Goal: Transaction & Acquisition: Purchase product/service

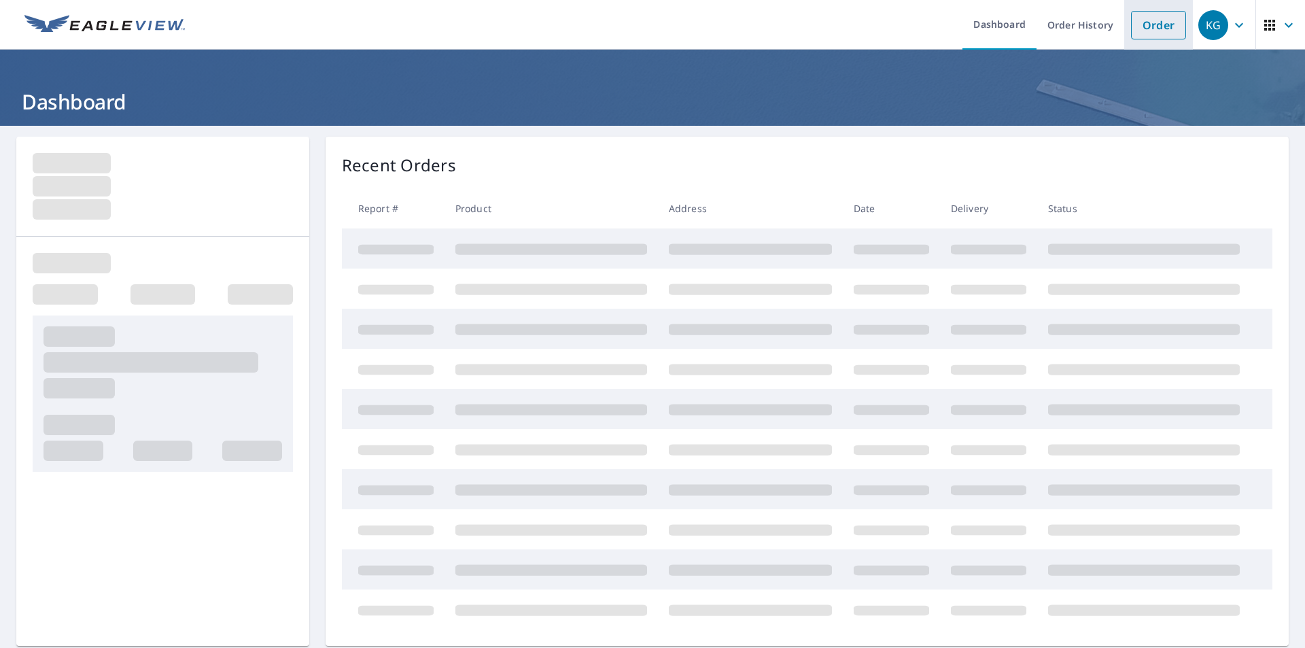
click at [1143, 24] on link "Order" at bounding box center [1158, 25] width 55 height 29
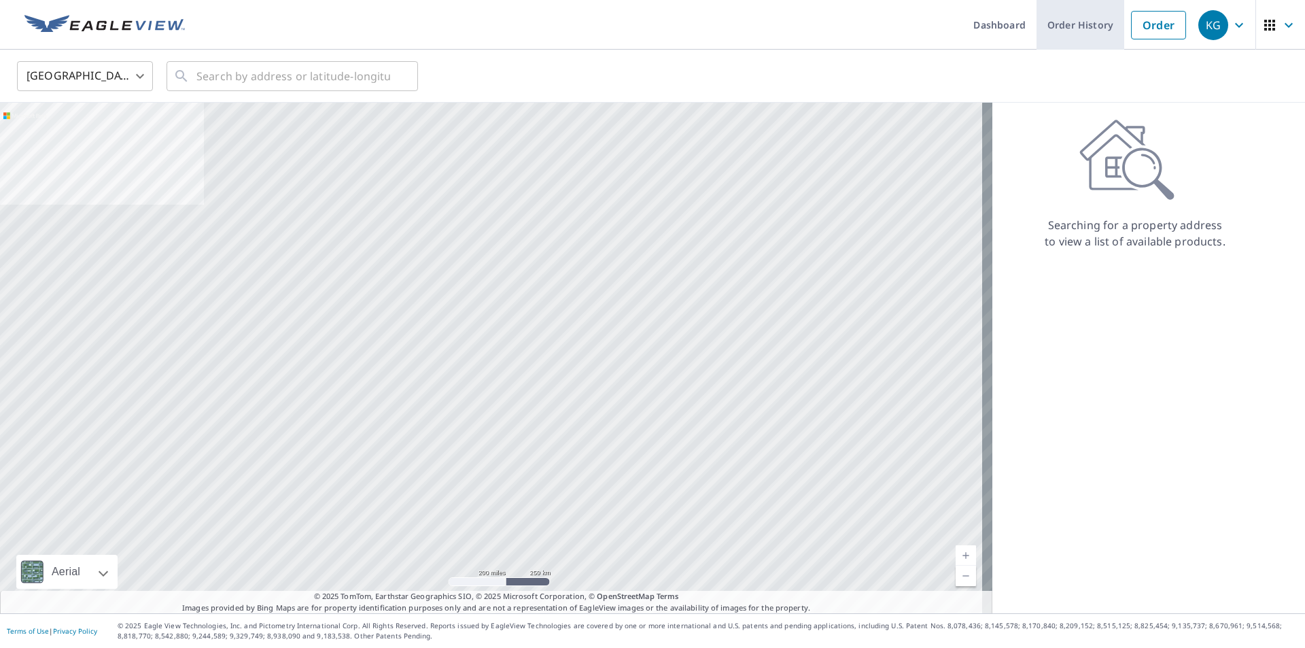
click at [1067, 24] on link "Order History" at bounding box center [1081, 25] width 88 height 50
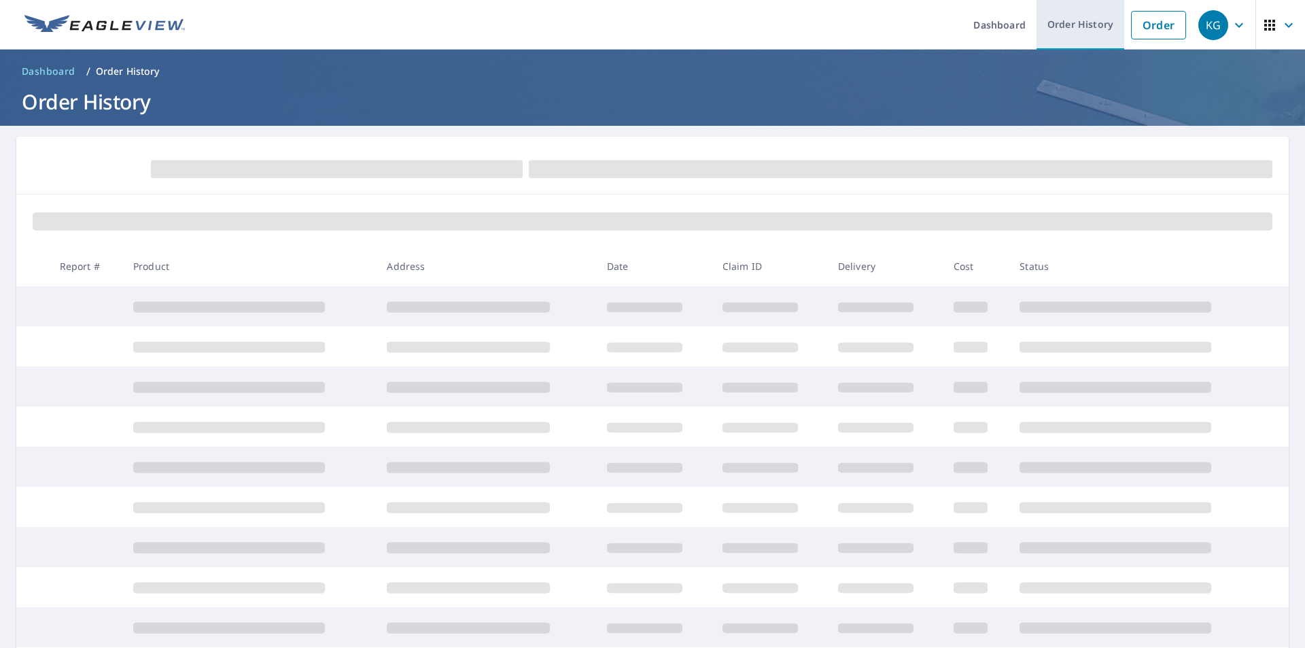
click at [1113, 33] on link "Order History" at bounding box center [1081, 25] width 88 height 50
click at [1162, 27] on link "Order" at bounding box center [1158, 25] width 55 height 29
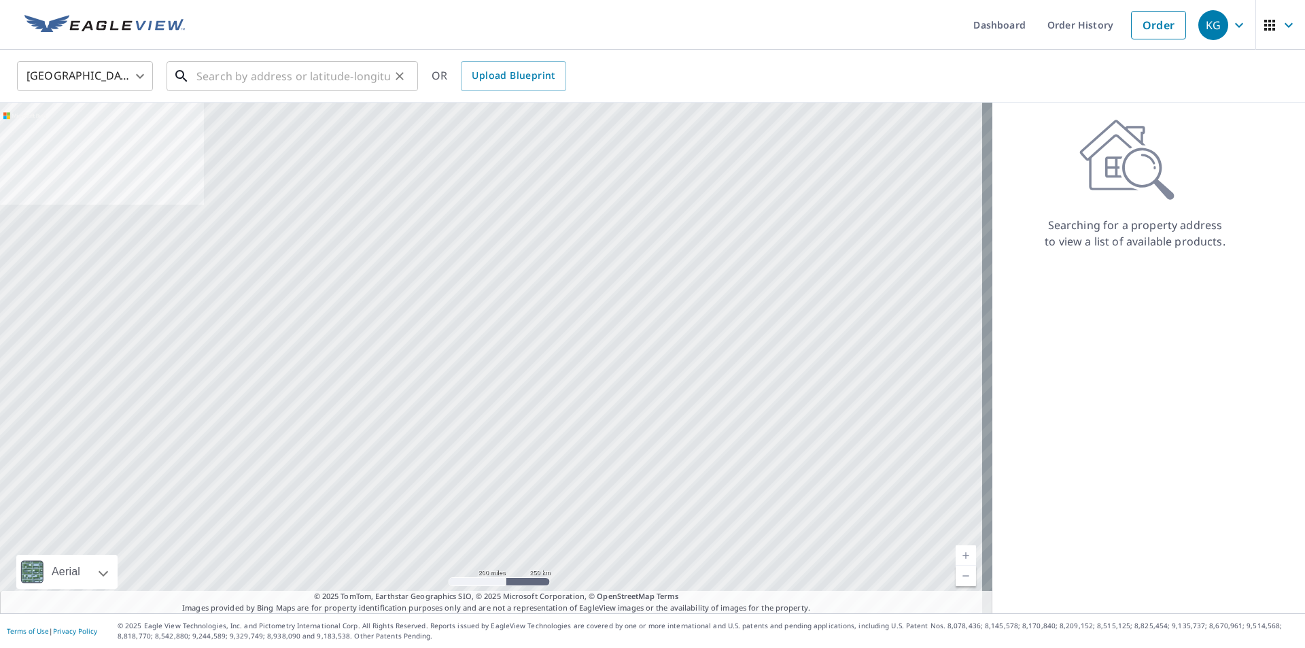
click at [238, 70] on input "text" at bounding box center [293, 76] width 194 height 38
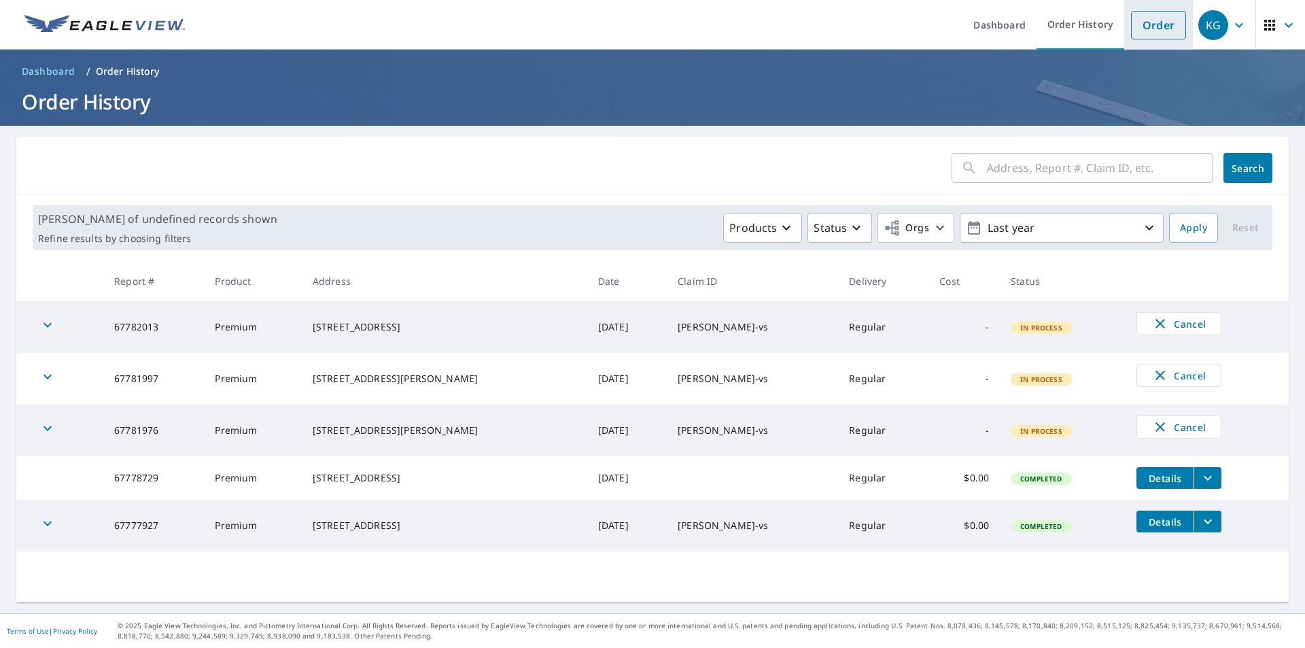
click at [1137, 25] on link "Order" at bounding box center [1158, 25] width 55 height 29
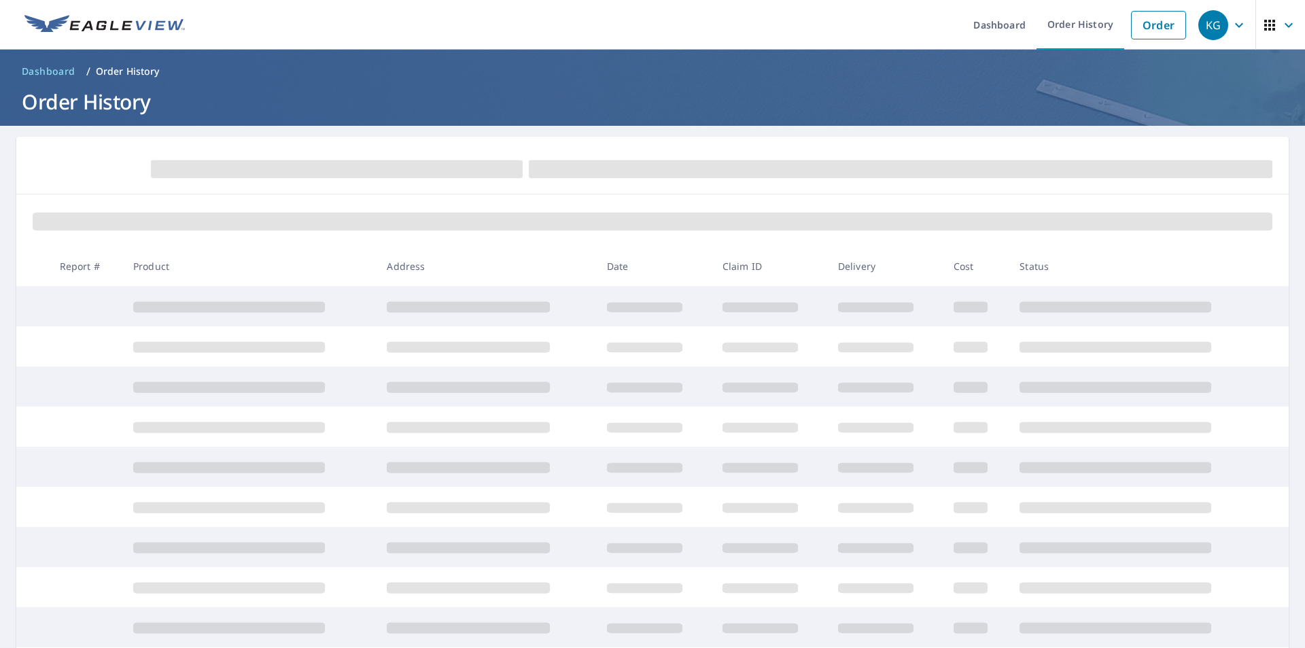
click at [245, 86] on header "Dashboard / Order History Order History" at bounding box center [652, 88] width 1305 height 76
click at [1151, 21] on link "Order" at bounding box center [1158, 25] width 55 height 29
click at [268, 73] on ol "Dashboard / Order History" at bounding box center [652, 71] width 1272 height 22
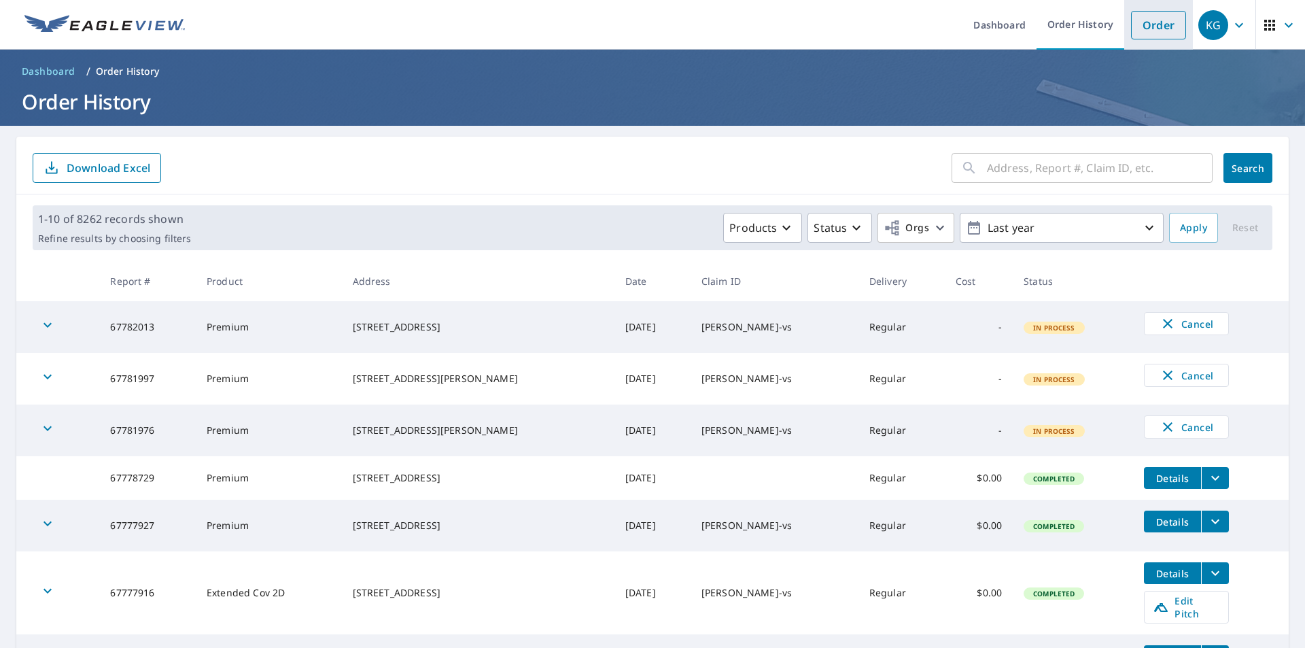
click at [1151, 22] on link "Order" at bounding box center [1158, 25] width 55 height 29
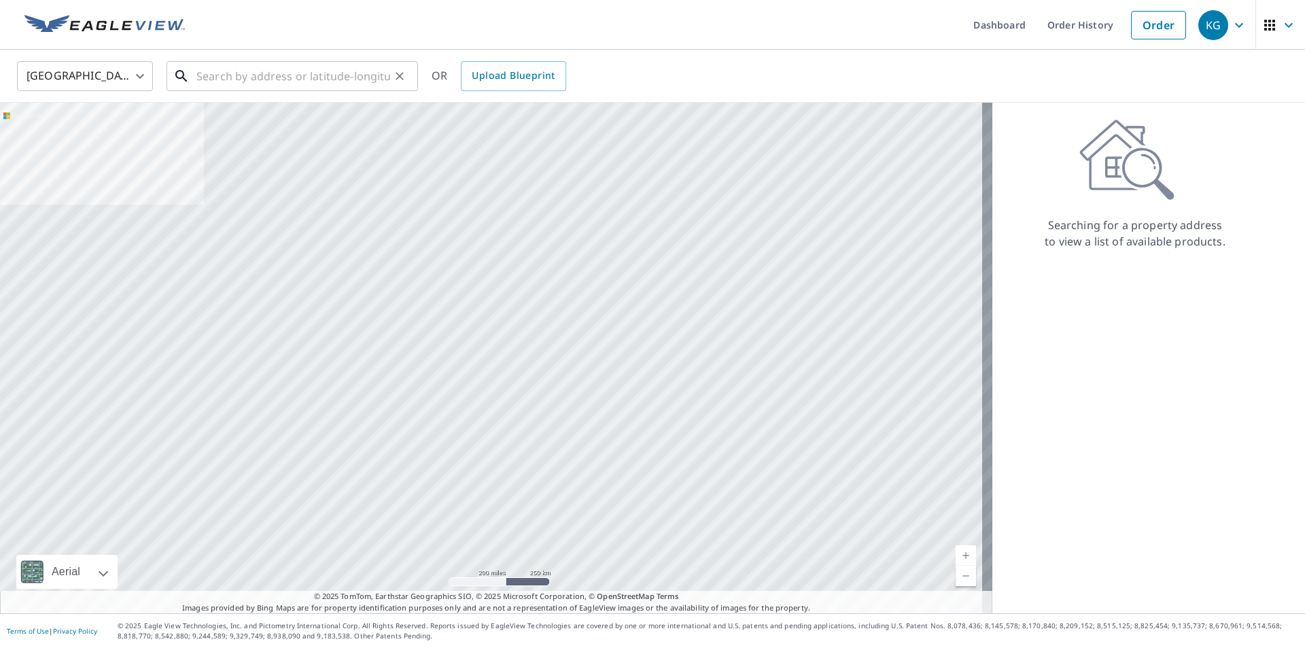
click at [386, 69] on input "text" at bounding box center [293, 76] width 194 height 38
paste input "[STREET_ADDRESS]"
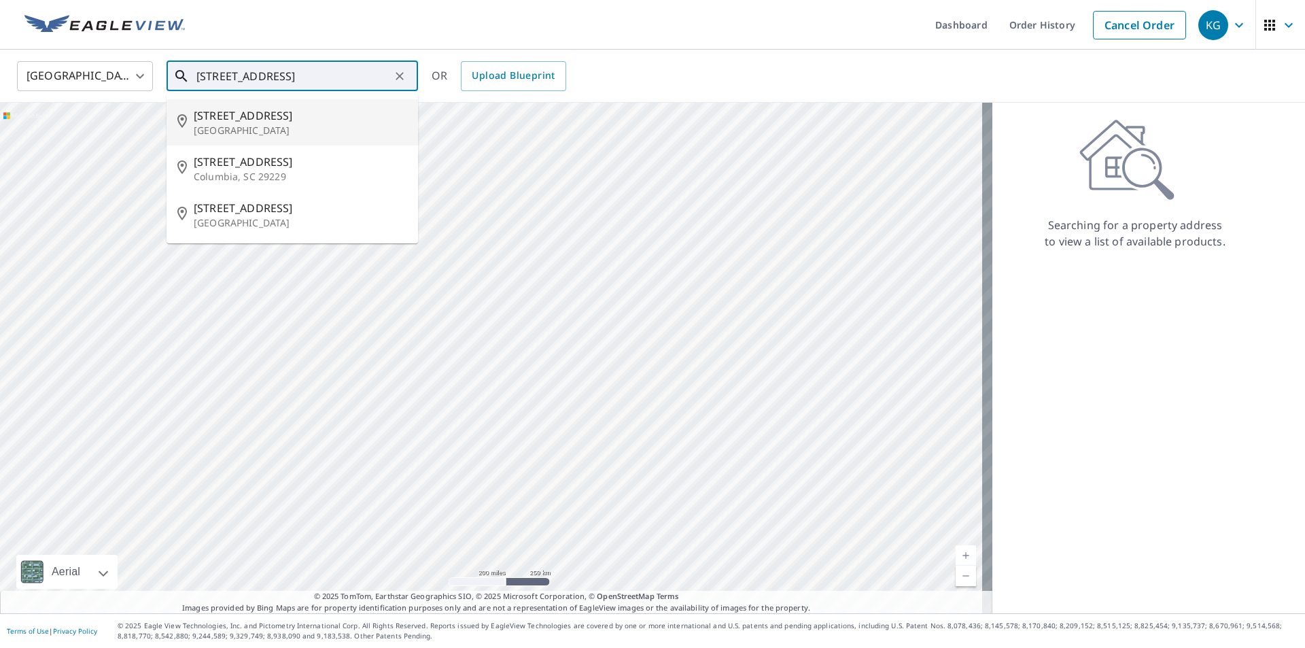
click at [241, 116] on span "[STREET_ADDRESS]" at bounding box center [300, 115] width 213 height 16
type input "[STREET_ADDRESS][PERSON_NAME]"
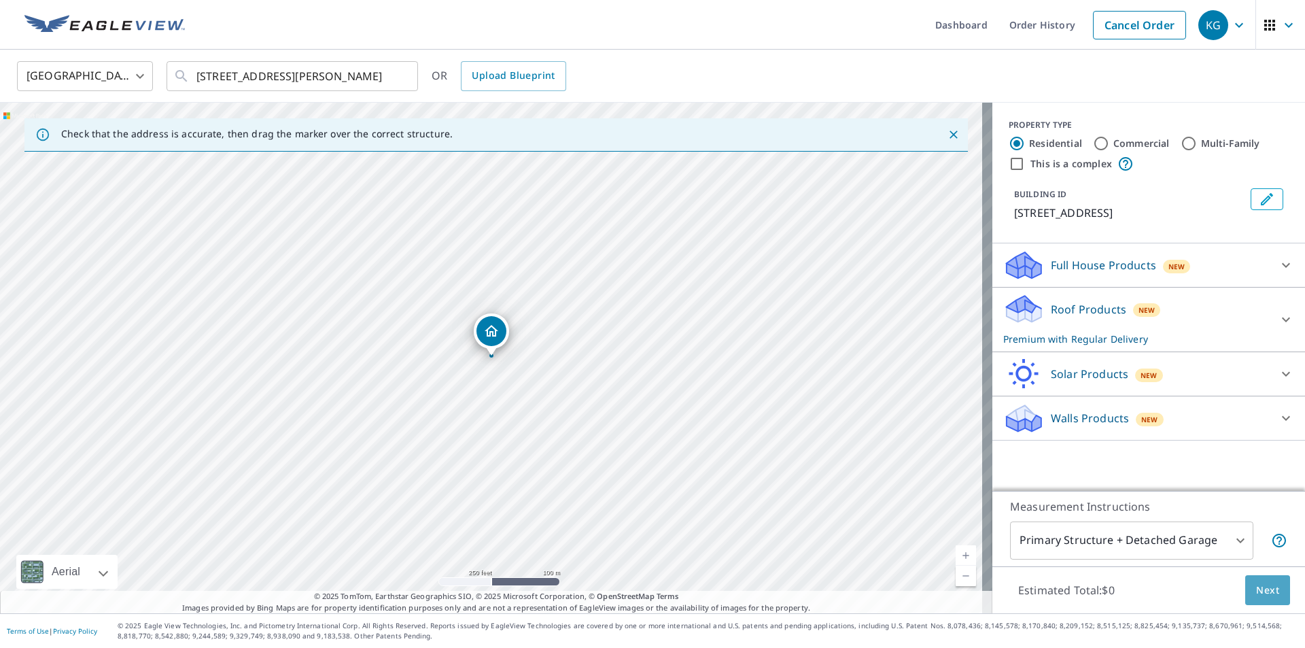
click at [1256, 587] on span "Next" at bounding box center [1267, 590] width 23 height 17
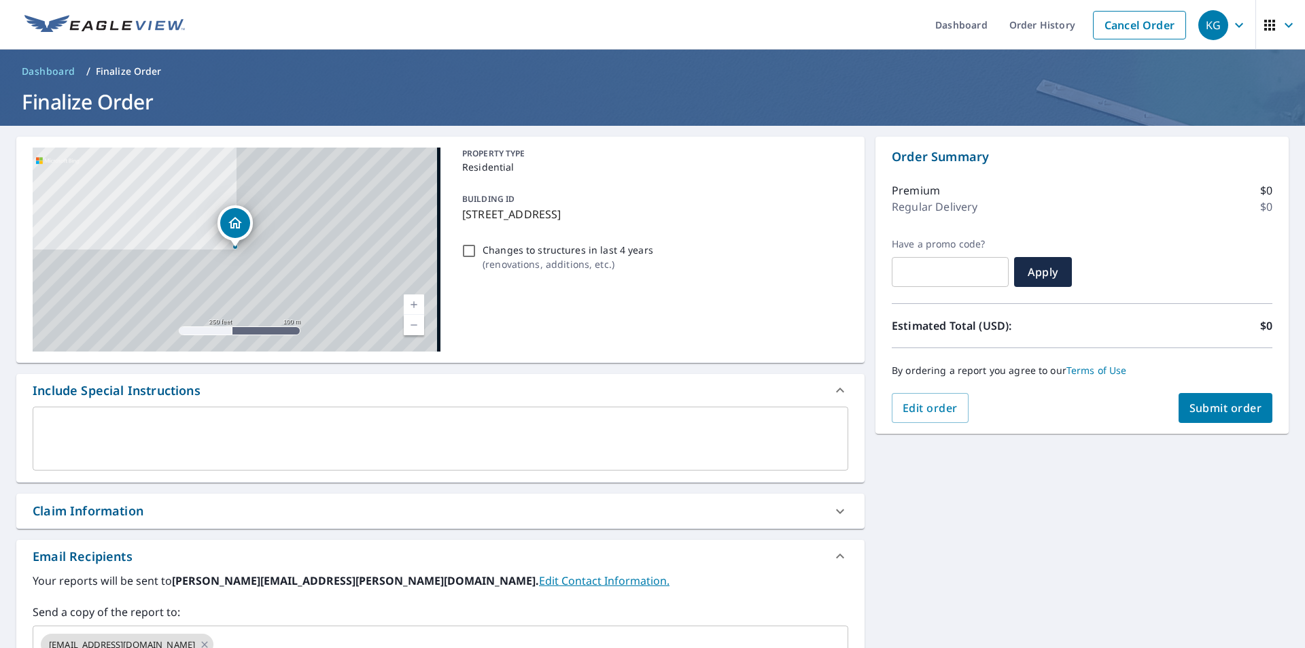
scroll to position [202, 0]
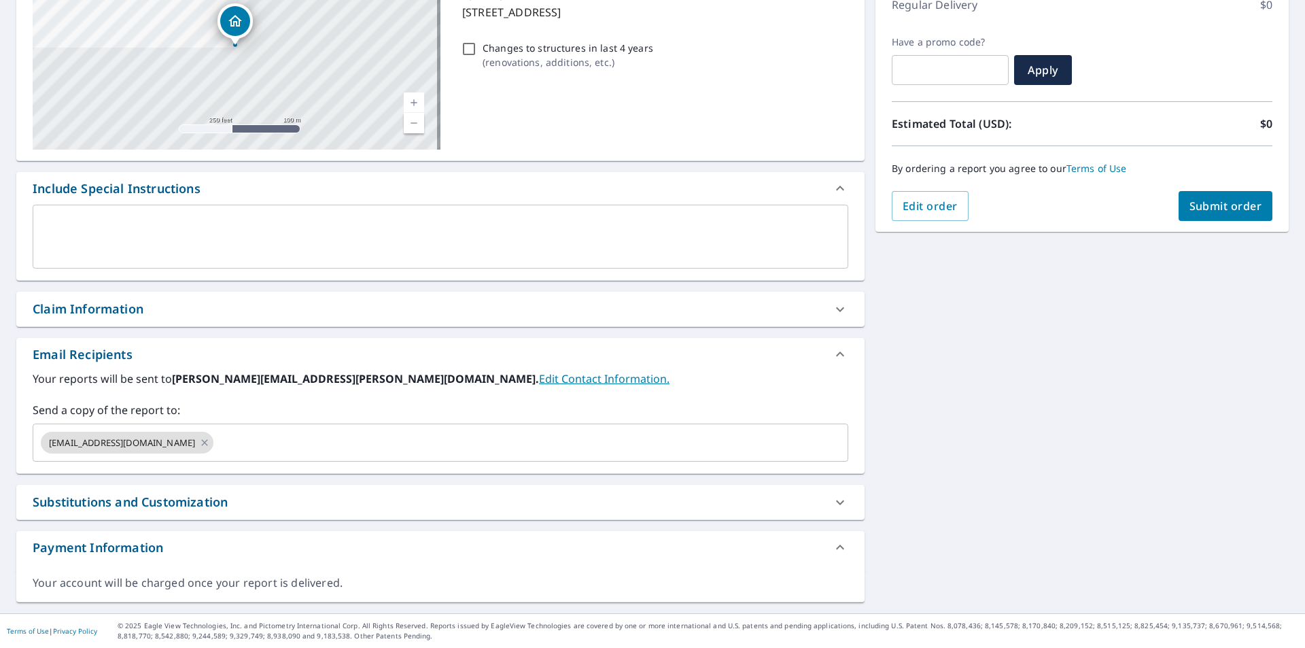
click at [103, 302] on div "Claim Information" at bounding box center [88, 309] width 111 height 18
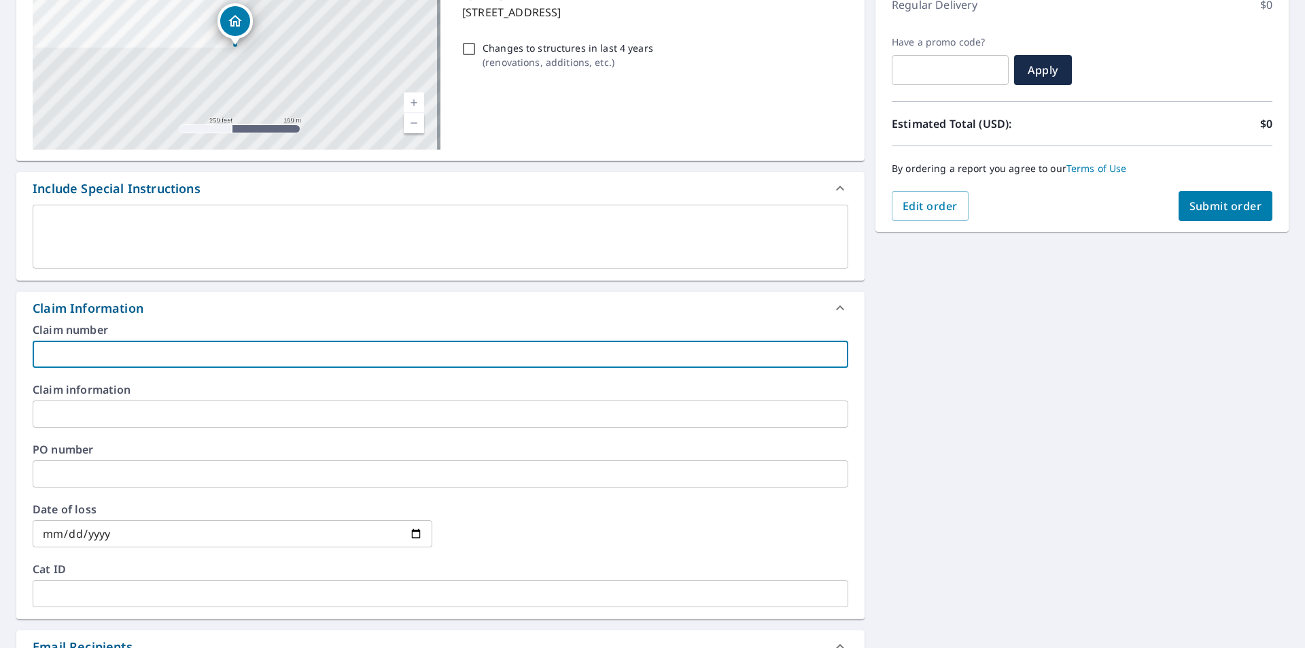
click at [93, 351] on input "text" at bounding box center [441, 354] width 816 height 27
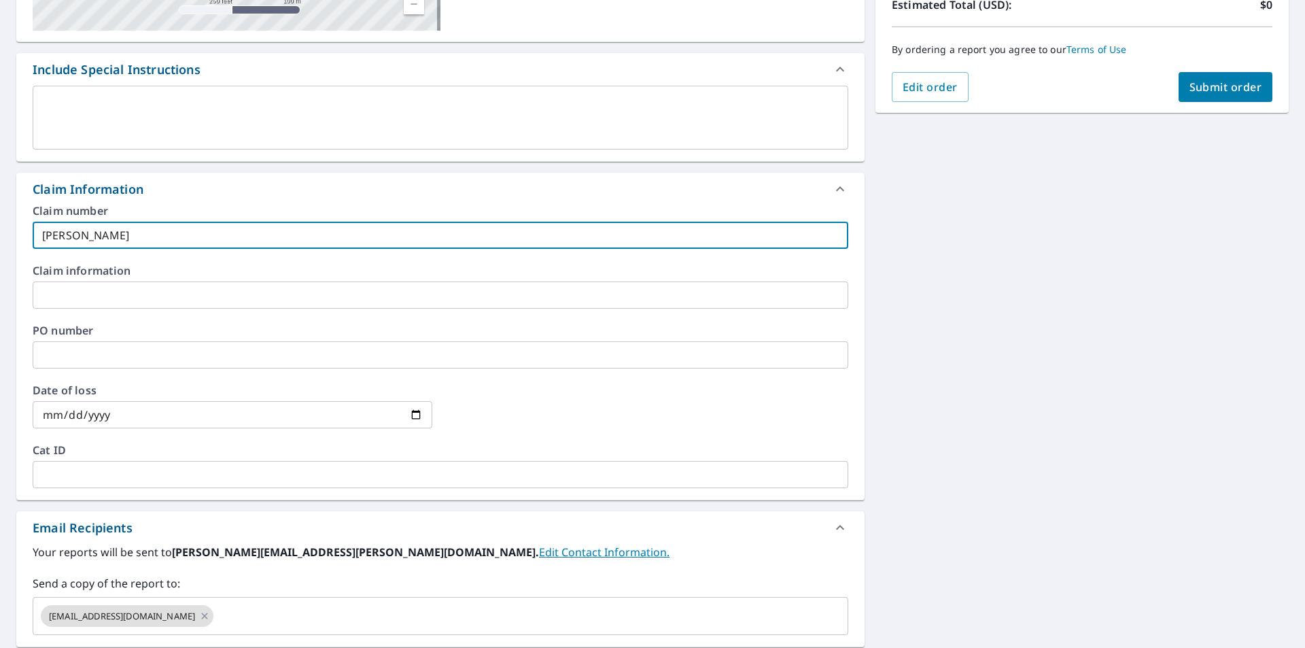
scroll to position [494, 0]
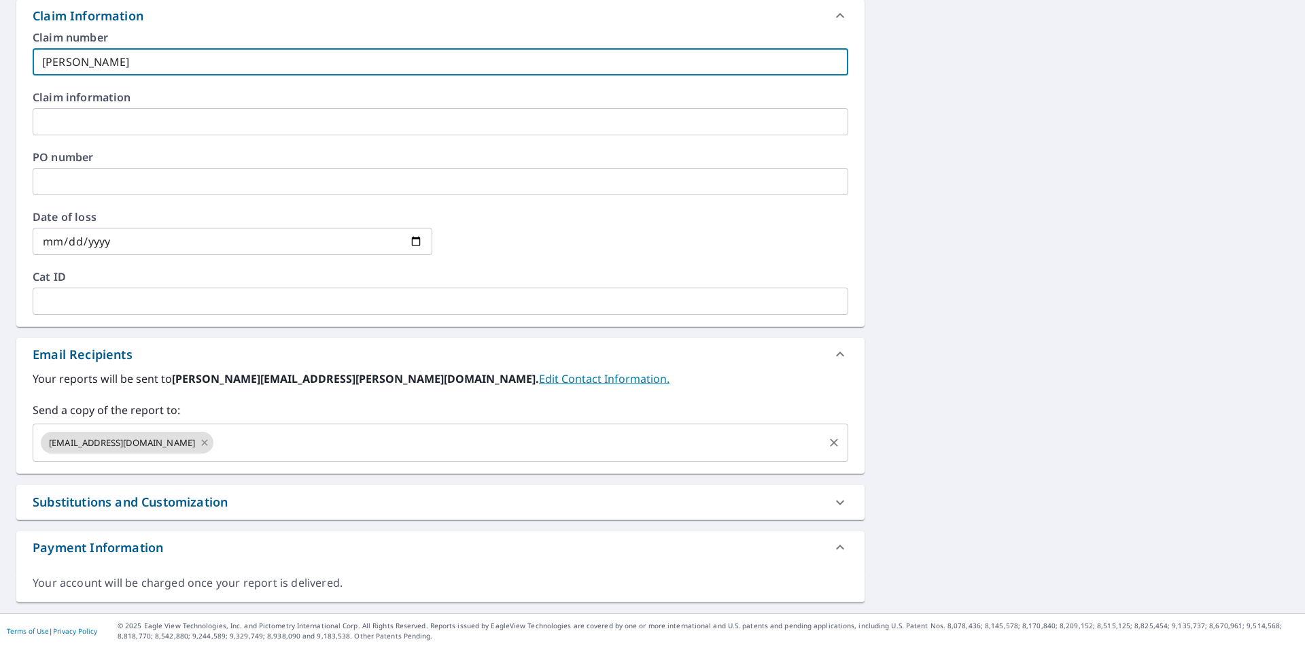
click at [199, 446] on icon at bounding box center [204, 442] width 11 height 15
type input "[PERSON_NAME]"
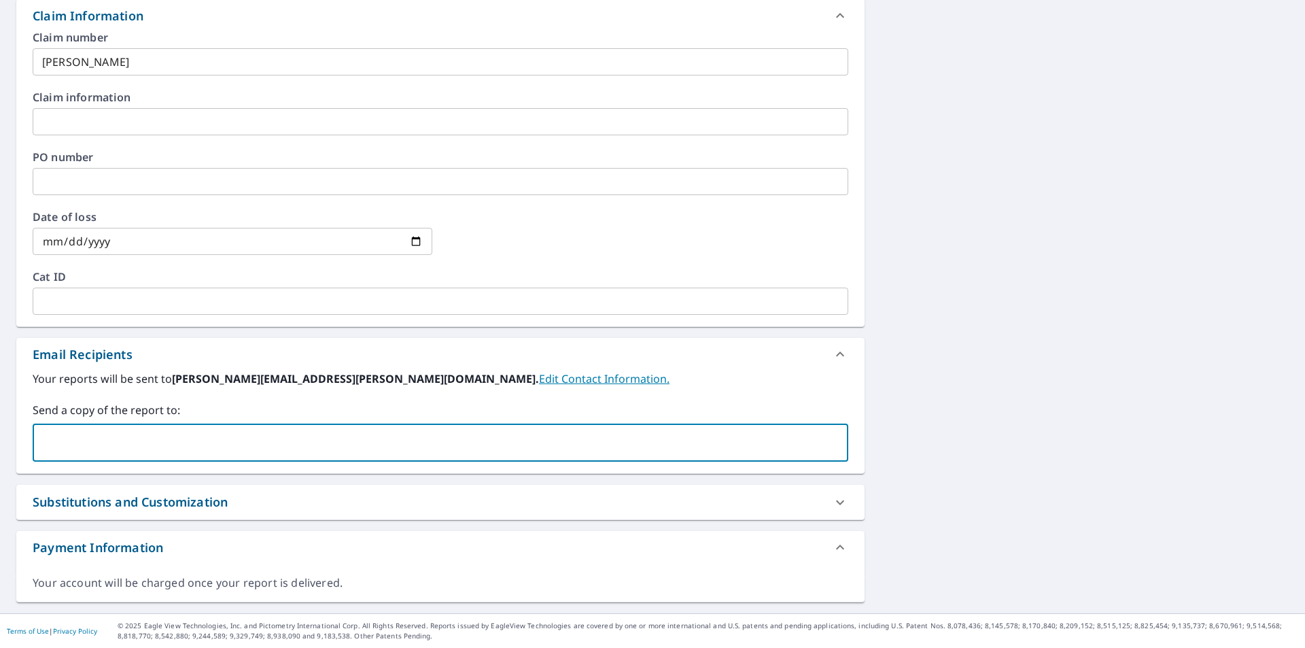
click at [173, 440] on input "text" at bounding box center [430, 443] width 783 height 26
type input "[EMAIL_ADDRESS][DOMAIN_NAME]"
click at [1168, 389] on div "[STREET_ADDRESS][PERSON_NAME] A standard road map Aerial A detailed look from a…" at bounding box center [652, 122] width 1305 height 981
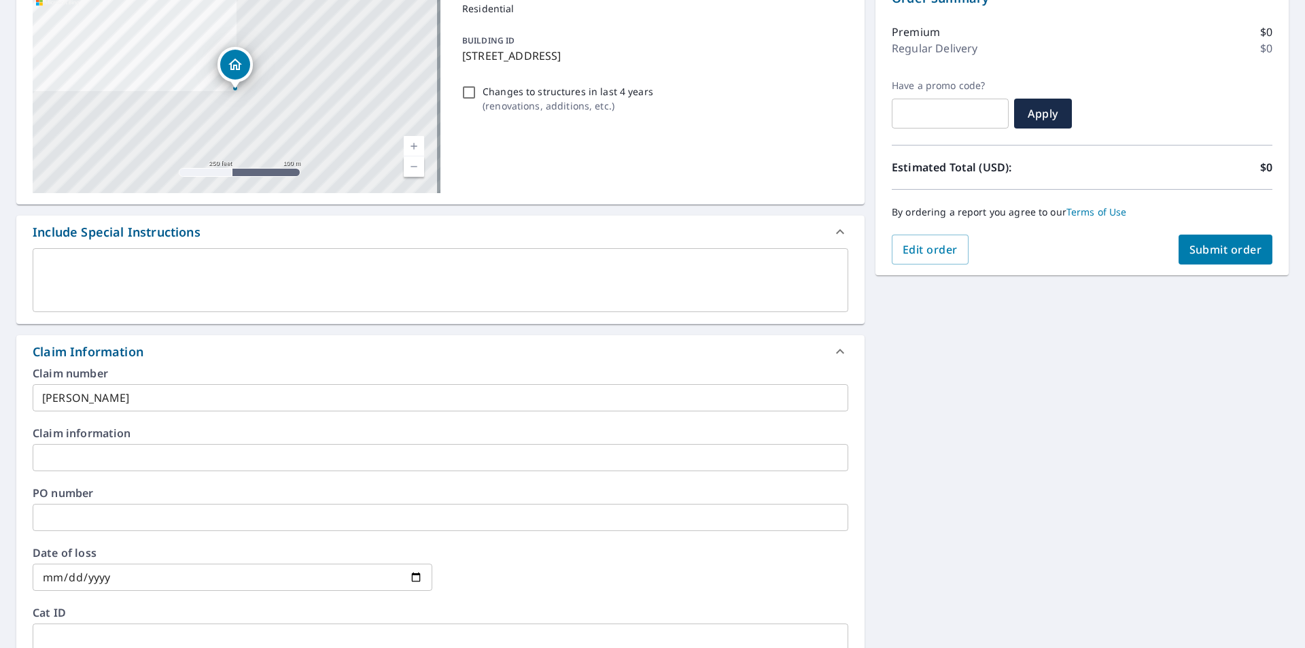
scroll to position [18, 0]
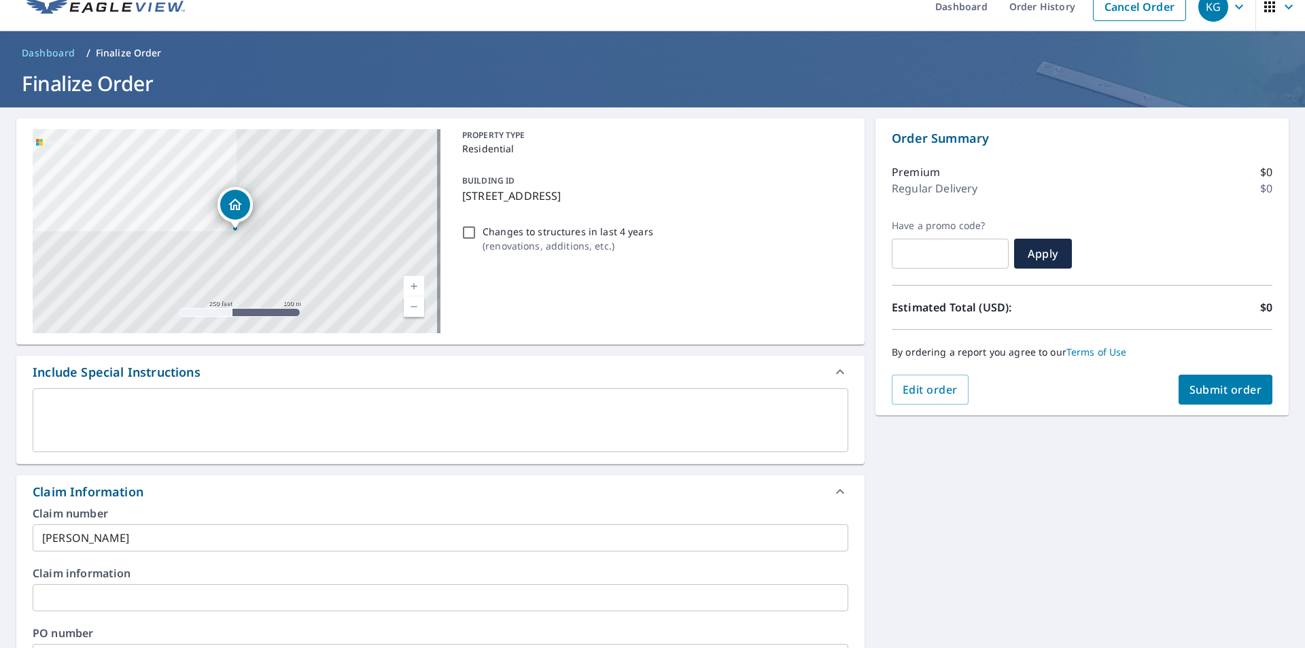
click at [1202, 395] on span "Submit order" at bounding box center [1225, 389] width 73 height 15
